Goal: Transaction & Acquisition: Purchase product/service

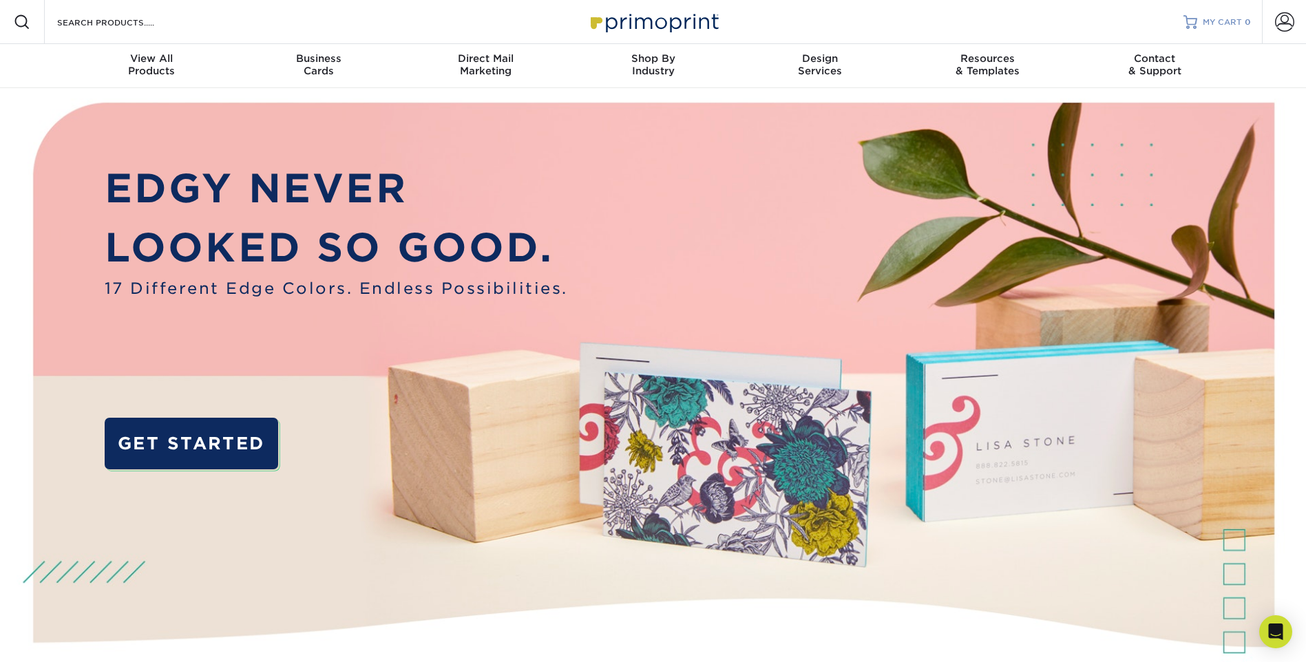
click at [1223, 20] on span "MY CART" at bounding box center [1222, 23] width 39 height 12
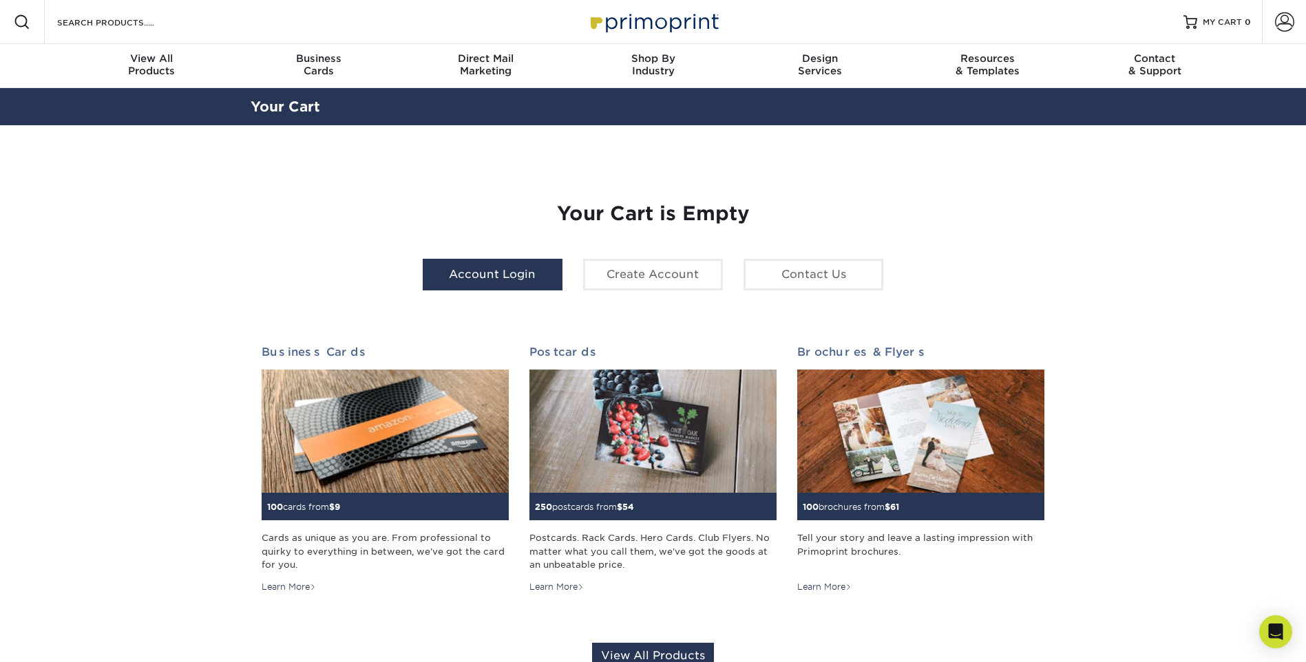
click at [508, 273] on link "Account Login" at bounding box center [493, 275] width 140 height 32
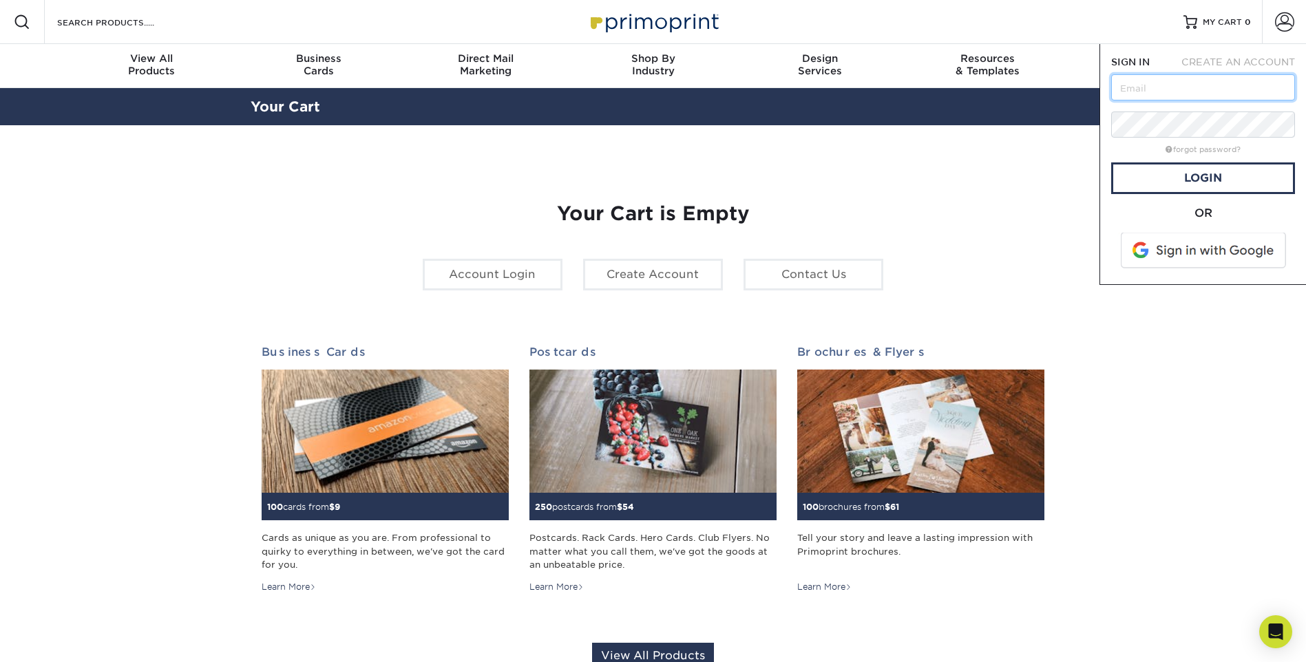
click at [1139, 85] on input "text" at bounding box center [1203, 87] width 184 height 26
click at [1037, 171] on div "Your Cart is Empty Account Login Create Account Contact Us Business Cards 100 c…" at bounding box center [653, 435] width 783 height 533
